Goal: Find specific page/section: Find specific page/section

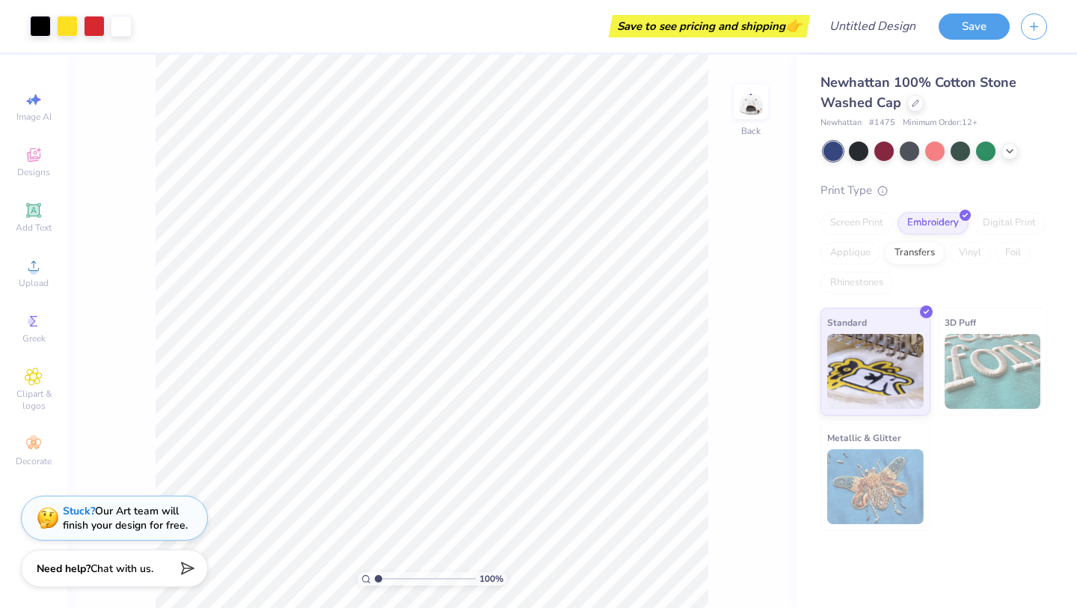
click at [1006, 373] on img at bounding box center [993, 371] width 97 height 75
click at [828, 334] on img at bounding box center [876, 368] width 97 height 75
click at [922, 240] on div "Screen Print Embroidery Digital Print Applique Transfers Vinyl Foil Rhinestones" at bounding box center [934, 253] width 227 height 82
click at [920, 251] on div "Transfers" at bounding box center [915, 250] width 60 height 22
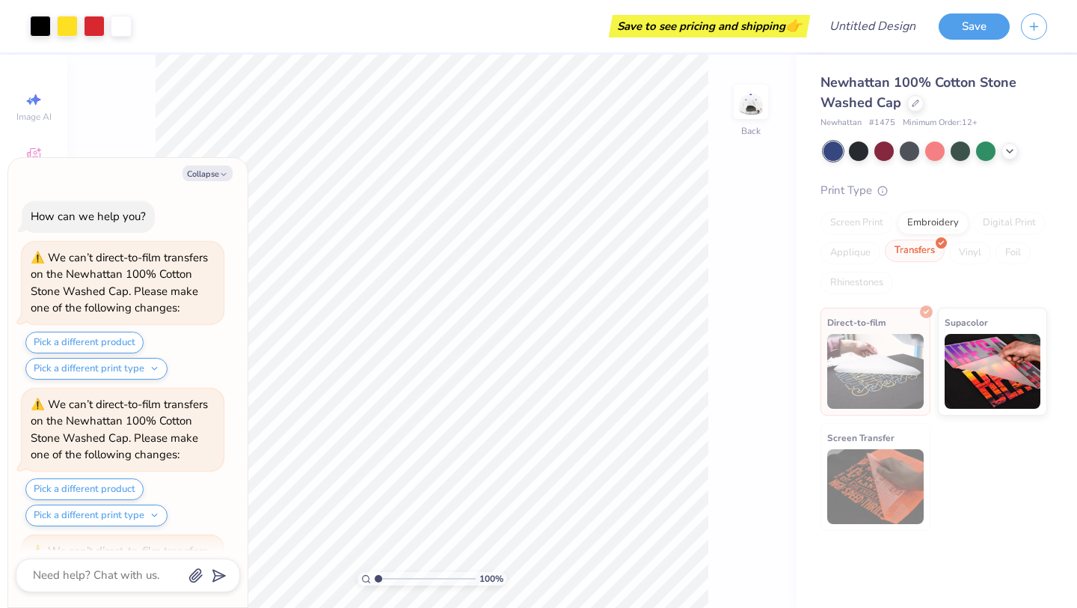
scroll to position [133, 0]
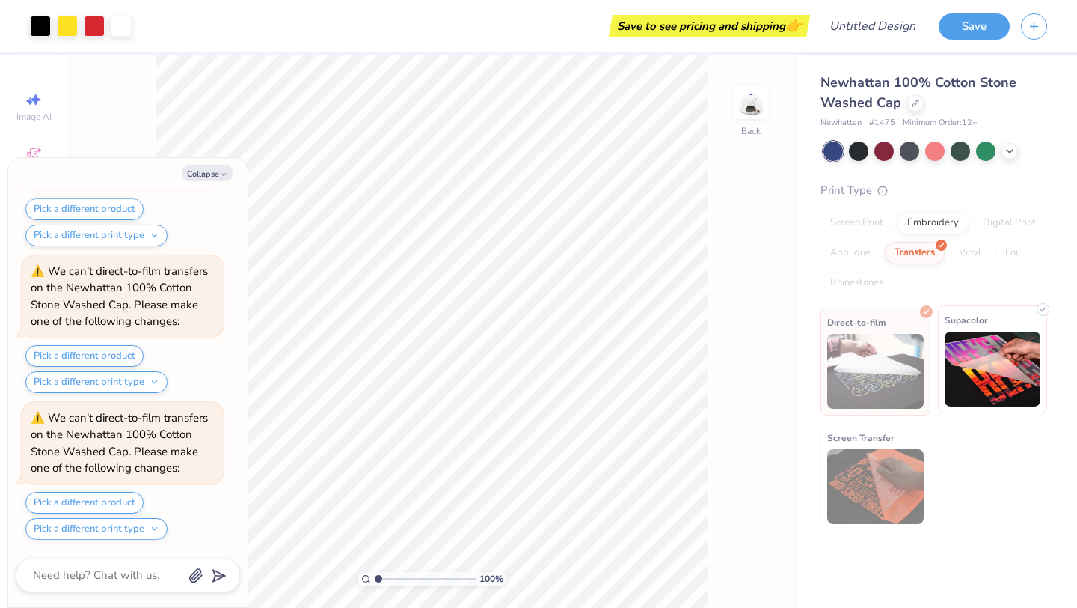
click at [967, 355] on img at bounding box center [993, 368] width 97 height 75
click at [880, 353] on img at bounding box center [876, 371] width 97 height 75
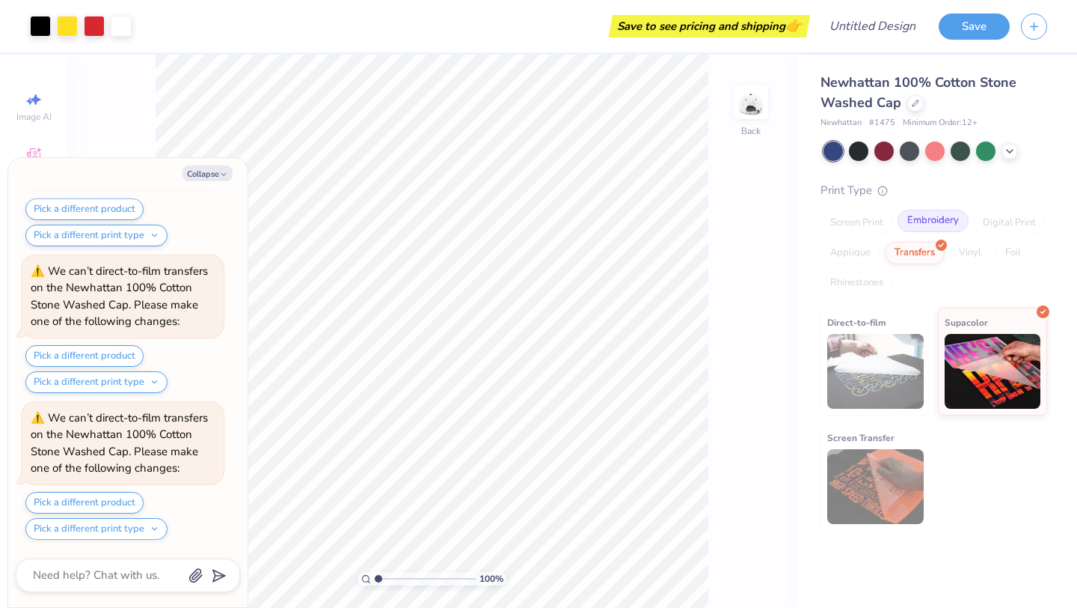
click at [917, 217] on div "Embroidery" at bounding box center [933, 221] width 71 height 22
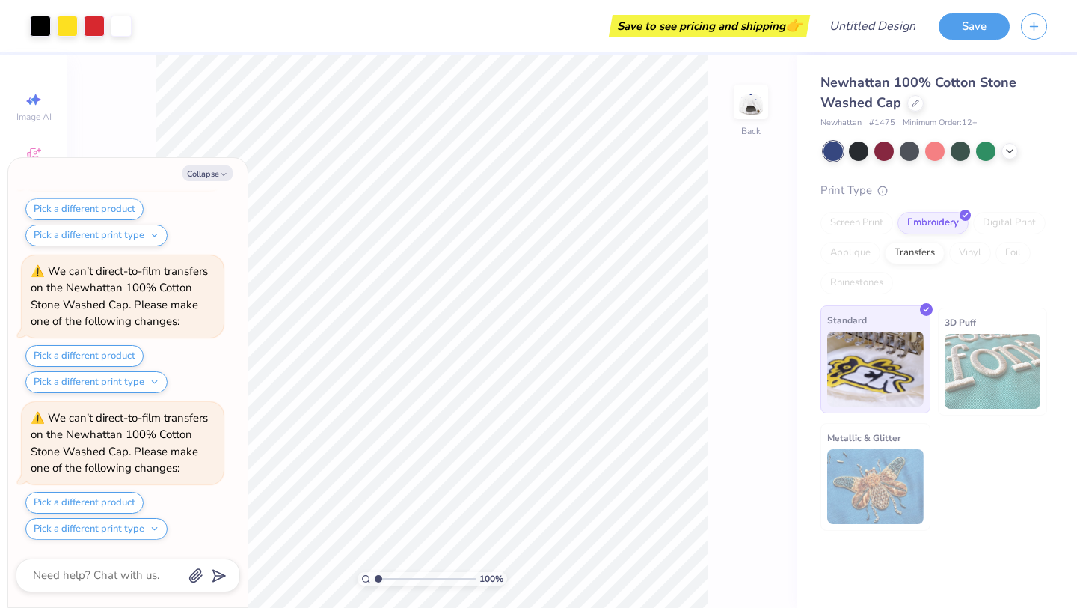
click at [865, 340] on img at bounding box center [876, 368] width 97 height 75
click at [224, 171] on icon "button" at bounding box center [223, 174] width 9 height 9
type textarea "x"
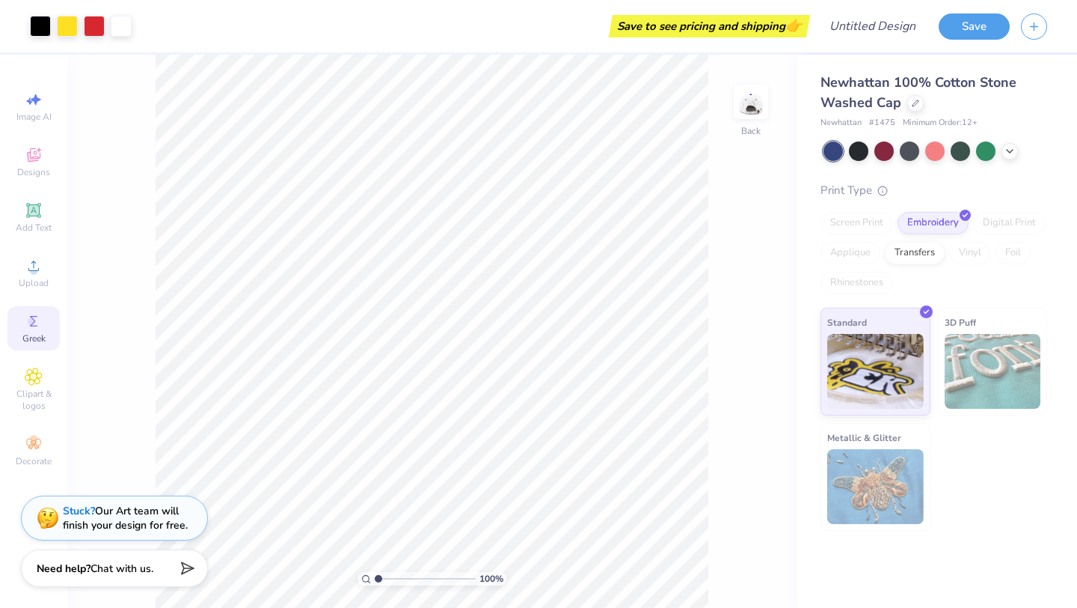
click at [19, 335] on div "Greek" at bounding box center [33, 328] width 52 height 44
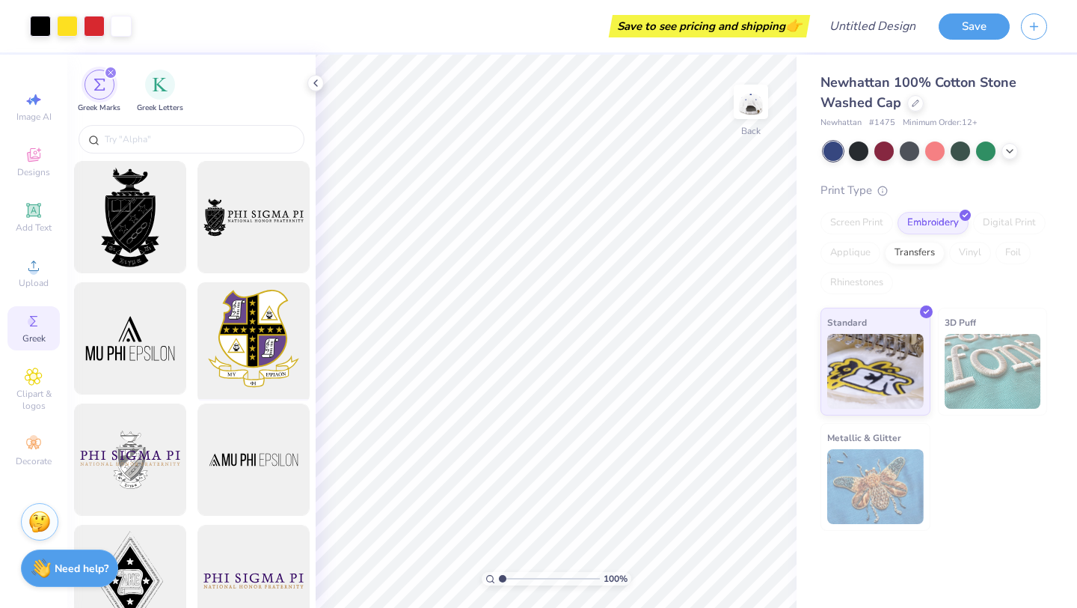
click at [233, 334] on div at bounding box center [253, 338] width 123 height 123
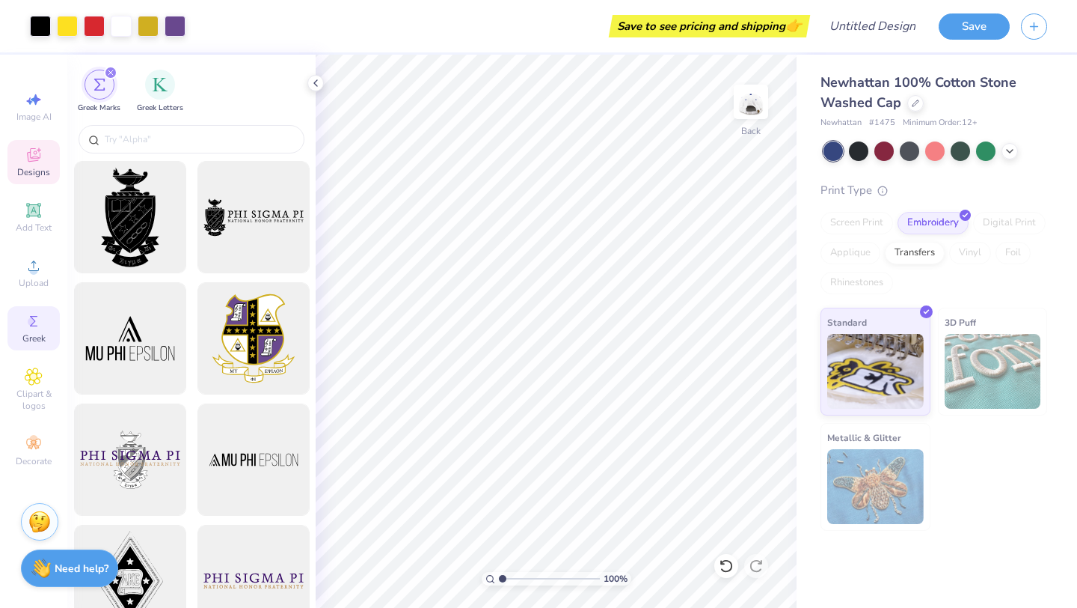
click at [21, 175] on span "Designs" at bounding box center [33, 172] width 33 height 12
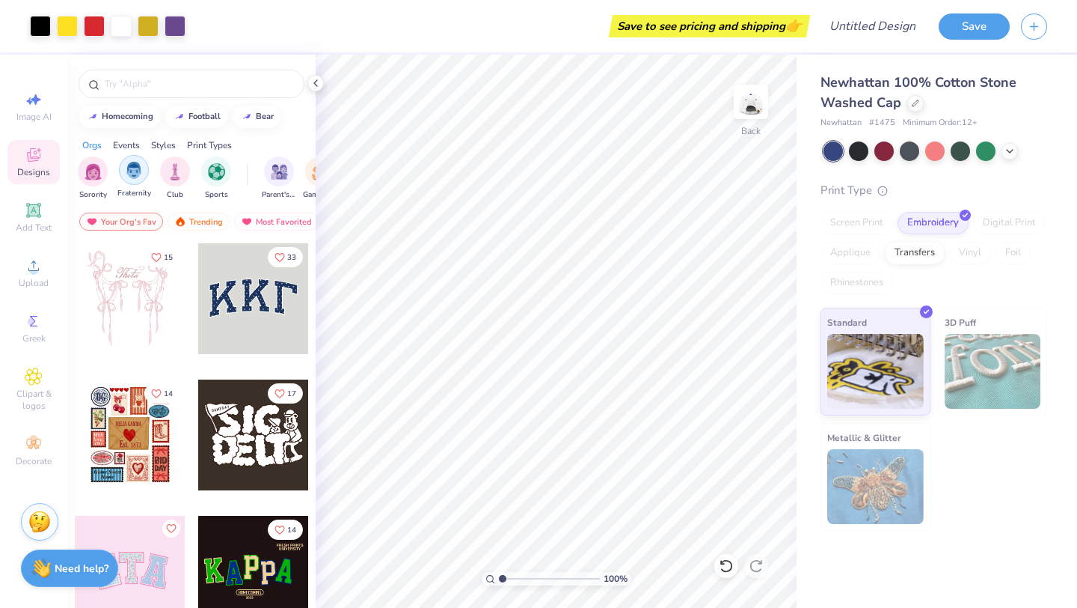
click at [138, 175] on img "filter for Fraternity" at bounding box center [134, 170] width 16 height 17
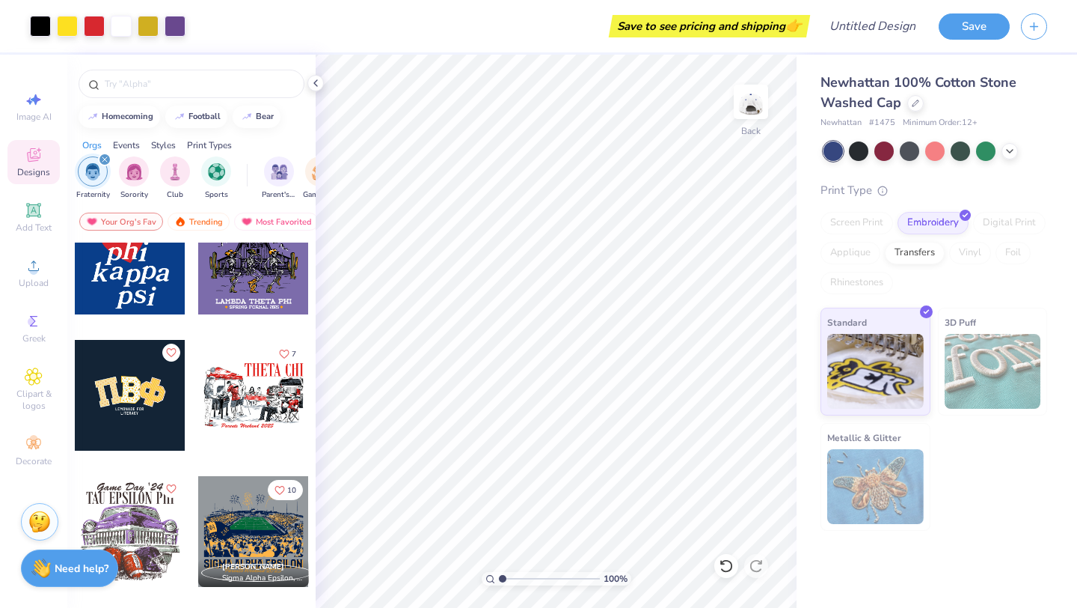
scroll to position [192, 0]
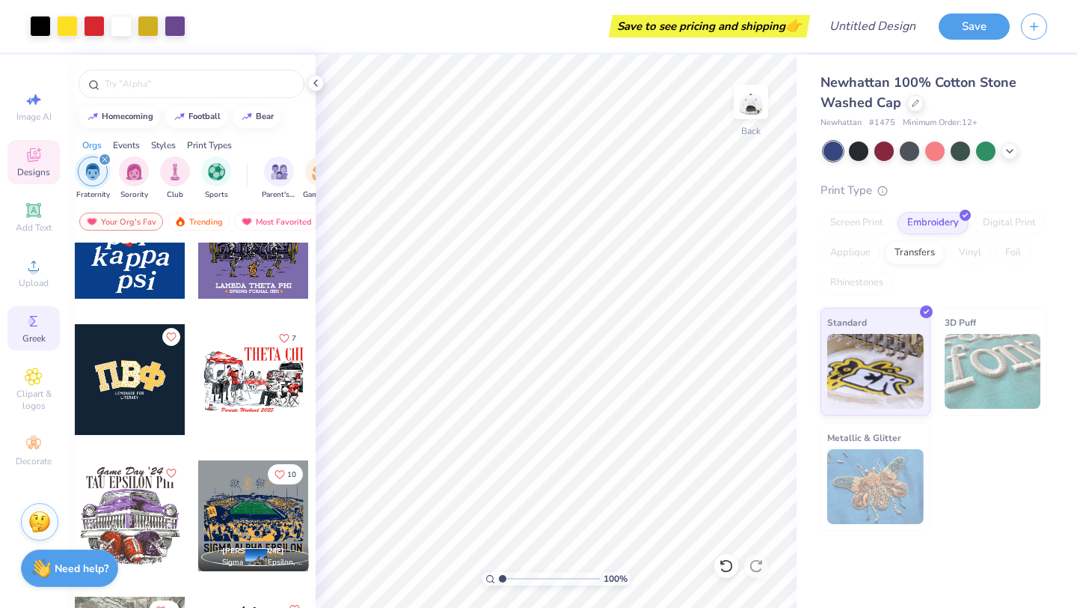
click at [46, 328] on div "Greek" at bounding box center [33, 328] width 52 height 44
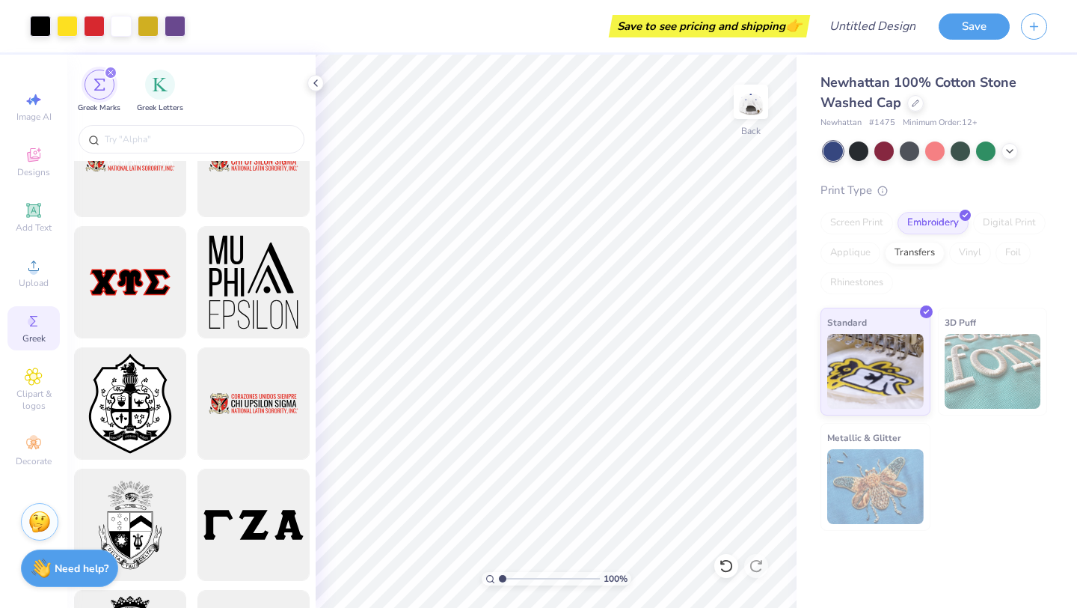
scroll to position [1636, 0]
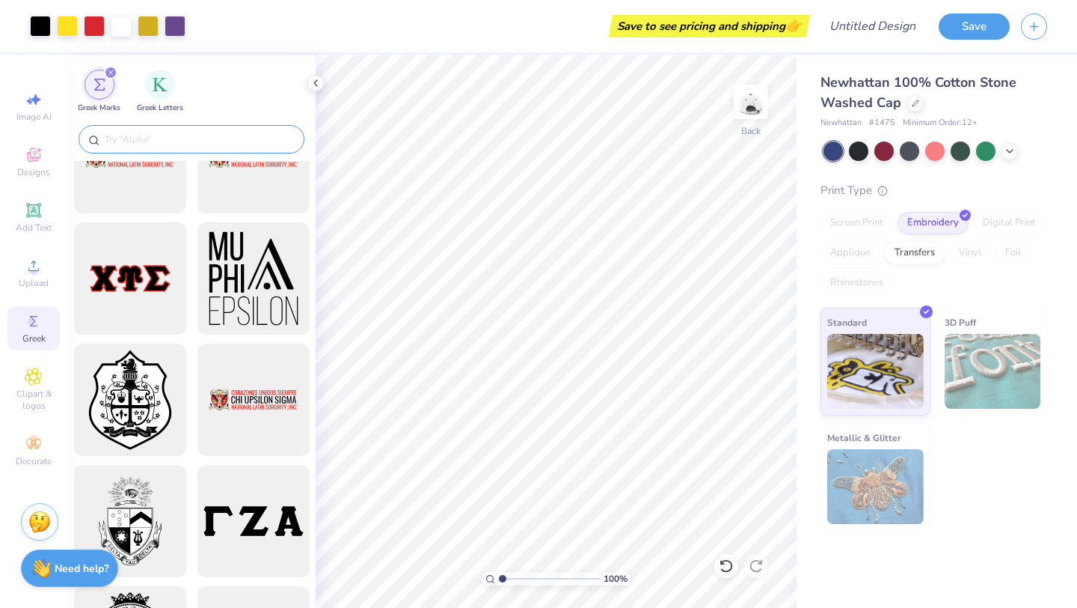
click at [180, 135] on input "text" at bounding box center [199, 139] width 192 height 15
type input "E"
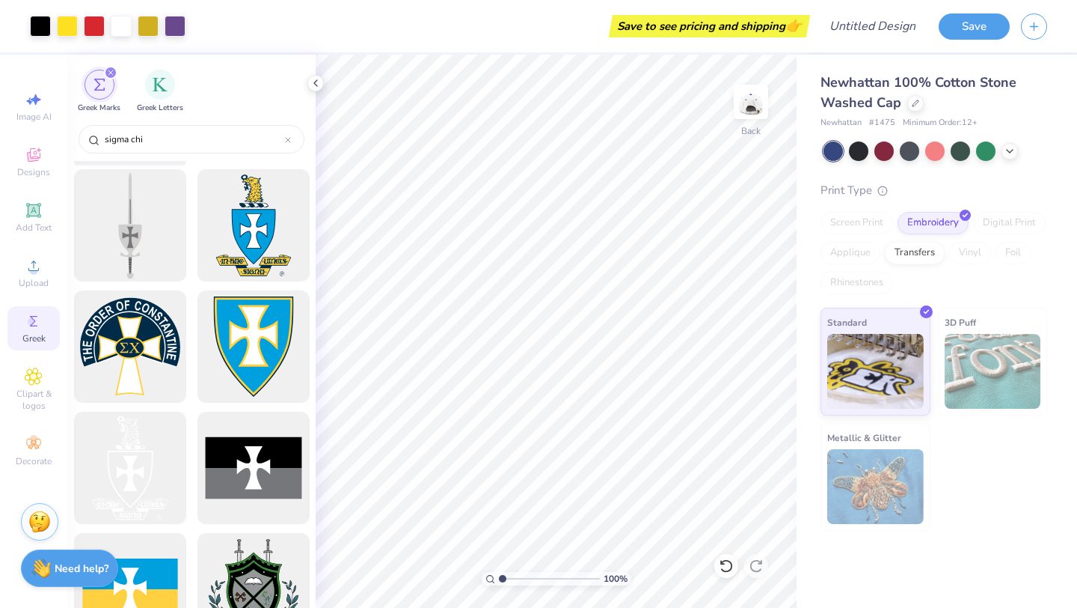
scroll to position [421, 0]
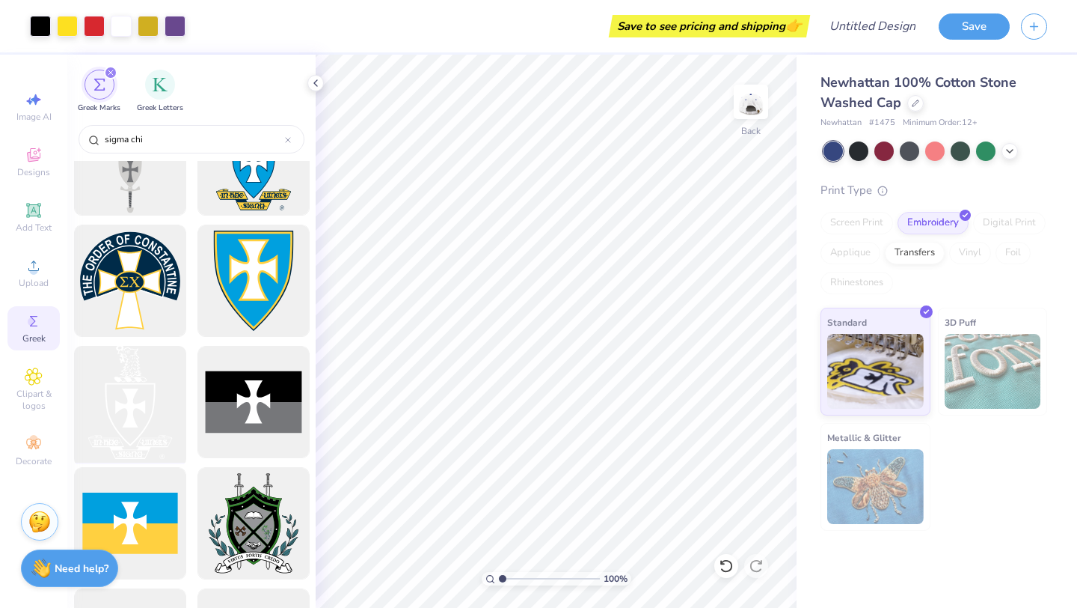
type input "sigma chi"
click at [142, 431] on div at bounding box center [129, 401] width 123 height 123
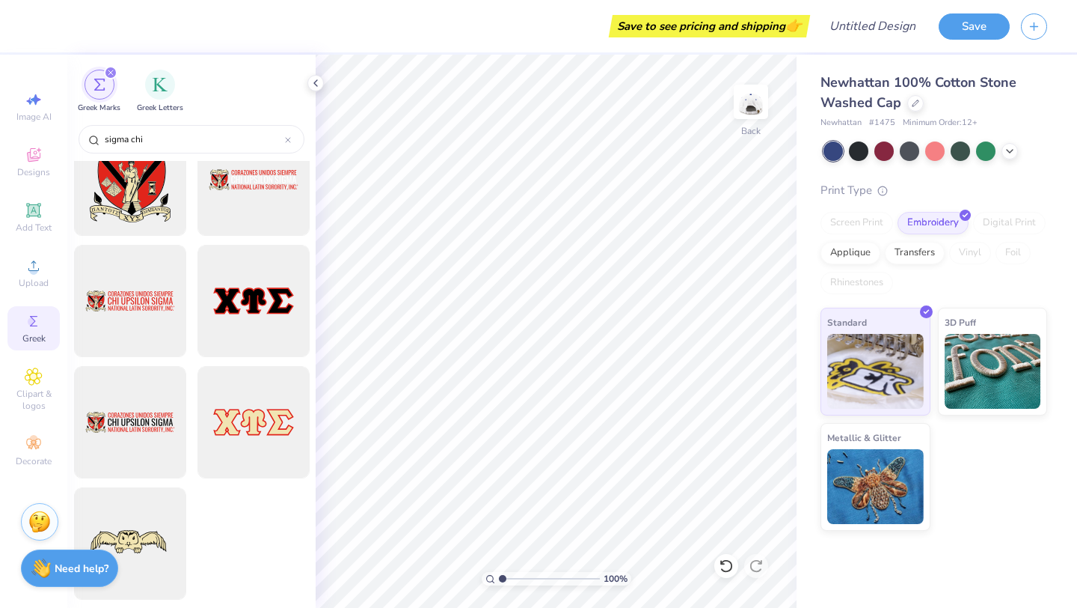
scroll to position [0, 0]
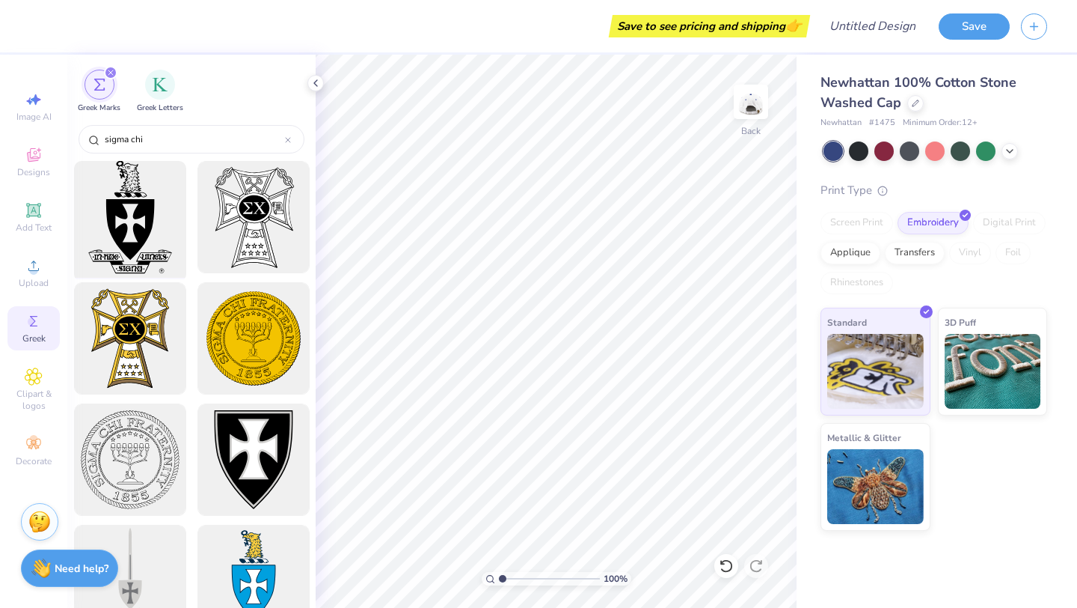
click at [144, 244] on div at bounding box center [129, 217] width 123 height 123
